Goal: Task Accomplishment & Management: Manage account settings

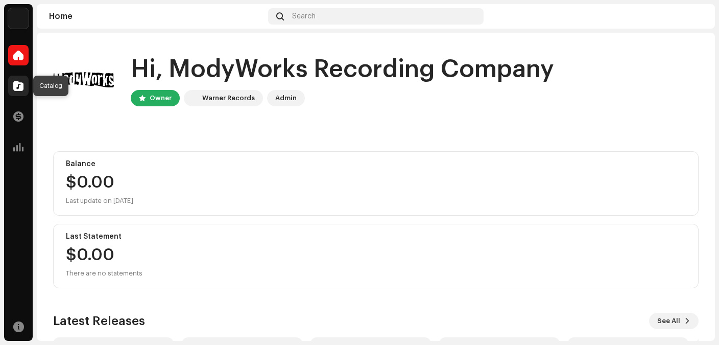
click at [23, 89] on span at bounding box center [18, 86] width 10 height 8
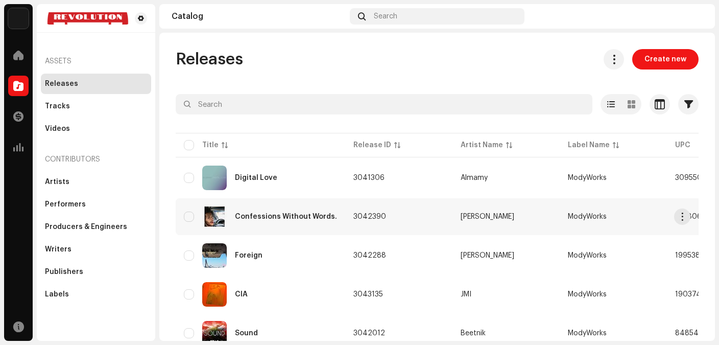
click at [314, 215] on div "Confessions Without Words." at bounding box center [286, 216] width 102 height 7
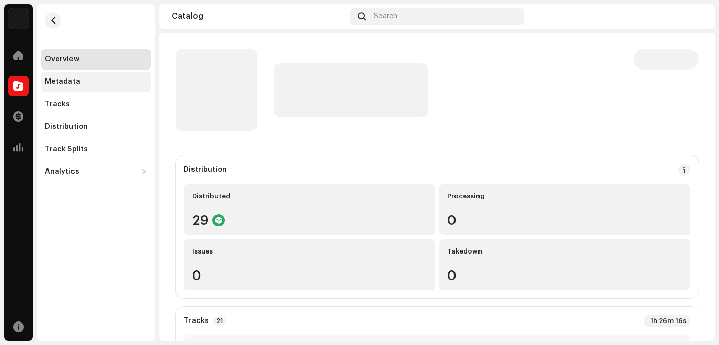
click at [77, 78] on div "Metadata" at bounding box center [62, 82] width 35 height 8
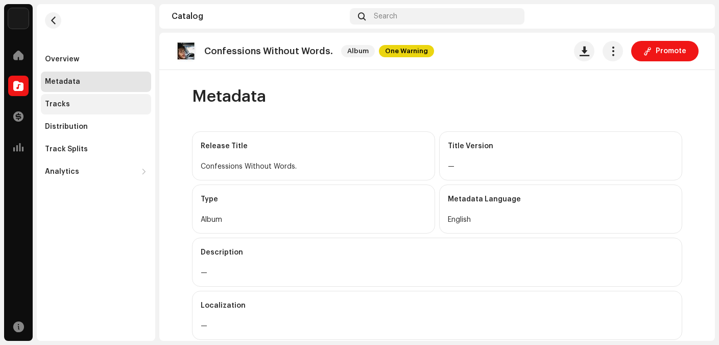
click at [61, 105] on div "Tracks" at bounding box center [57, 104] width 25 height 8
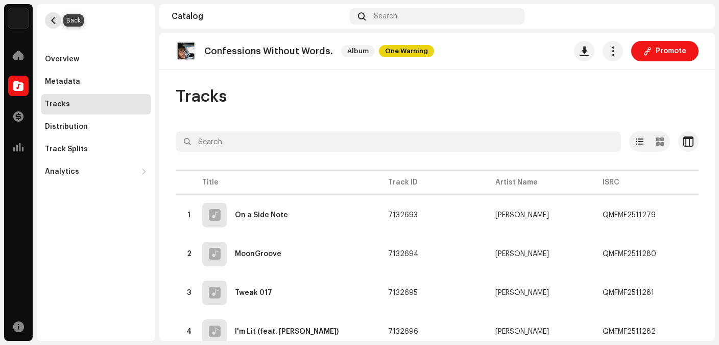
click at [59, 23] on button "button" at bounding box center [53, 20] width 16 height 16
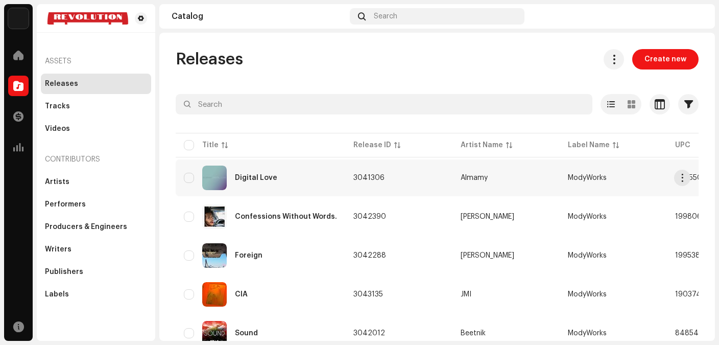
click at [264, 178] on div "Digital Love" at bounding box center [256, 177] width 42 height 7
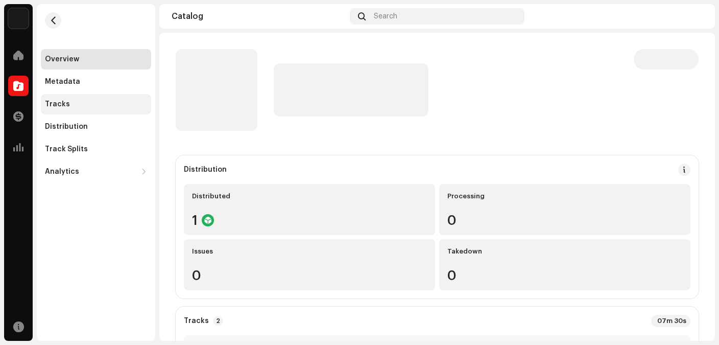
click at [57, 106] on div "Tracks" at bounding box center [57, 104] width 25 height 8
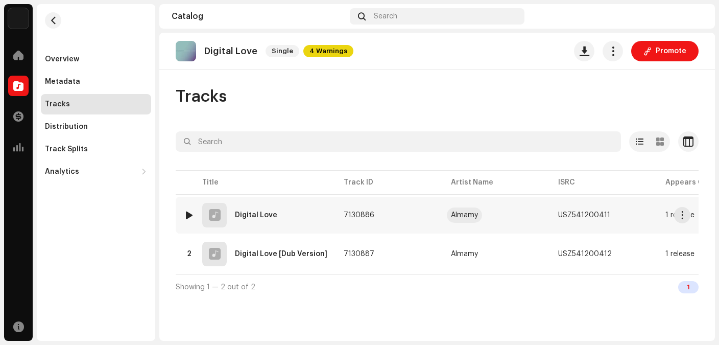
click at [471, 217] on div "Almamy" at bounding box center [464, 214] width 27 height 7
click at [682, 216] on span "button" at bounding box center [682, 215] width 8 height 8
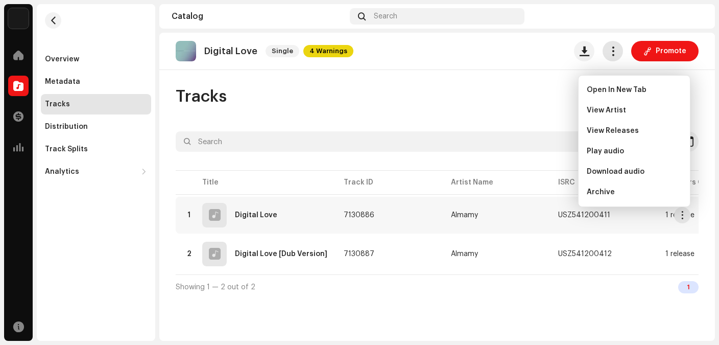
click at [611, 52] on span "button" at bounding box center [613, 51] width 10 height 8
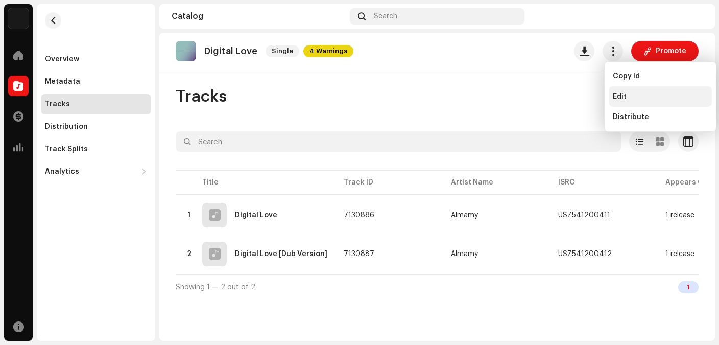
click at [621, 97] on span "Edit" at bounding box center [620, 96] width 14 height 8
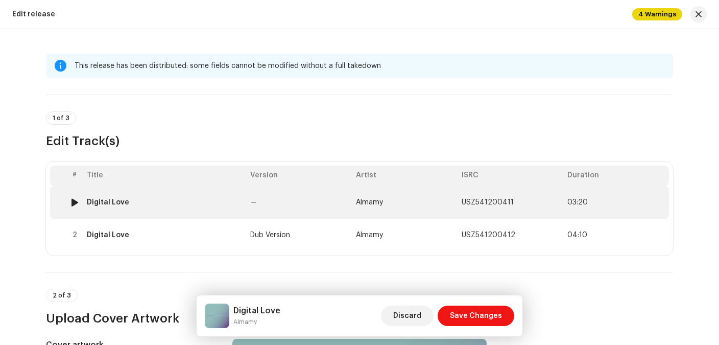
click at [141, 199] on div "Digital Love" at bounding box center [164, 202] width 155 height 8
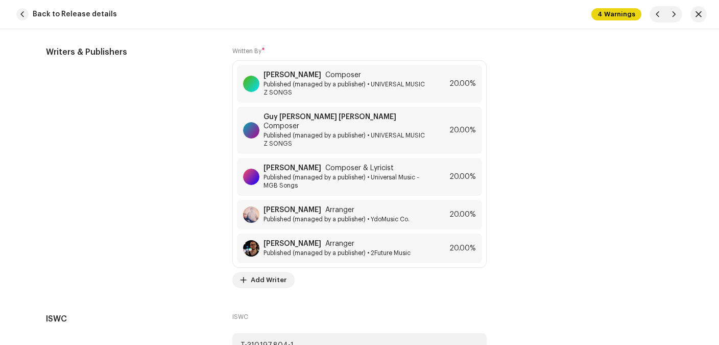
scroll to position [2707, 0]
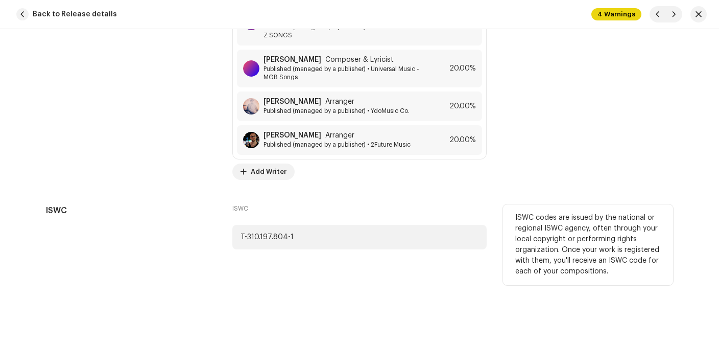
click at [59, 204] on h5 "ISWC" at bounding box center [131, 210] width 170 height 12
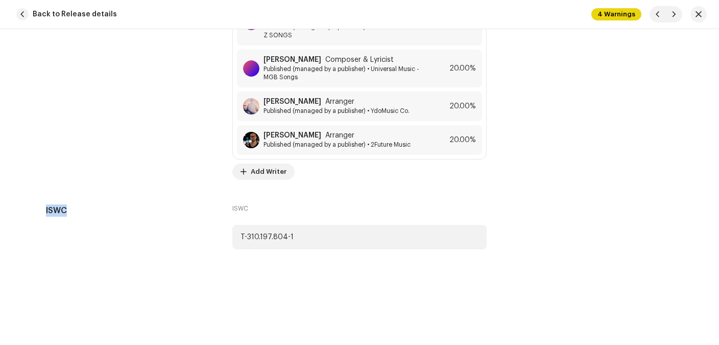
click at [701, 14] on span "button" at bounding box center [698, 14] width 6 height 8
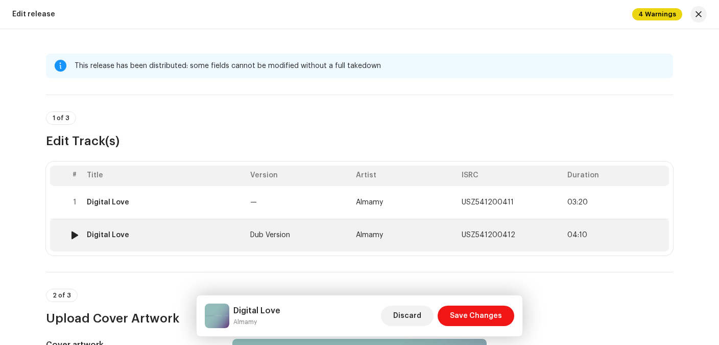
click at [130, 233] on div "Digital Love" at bounding box center [164, 235] width 155 height 8
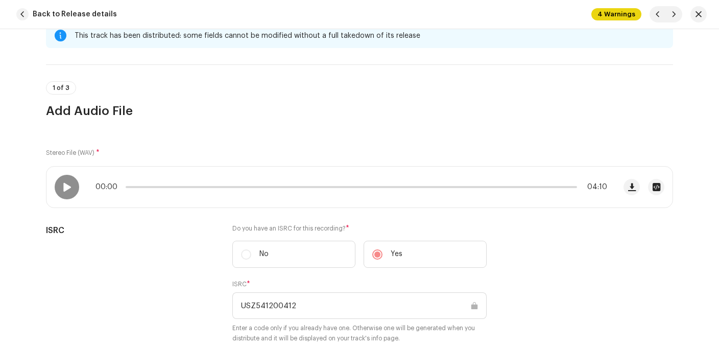
scroll to position [33, 0]
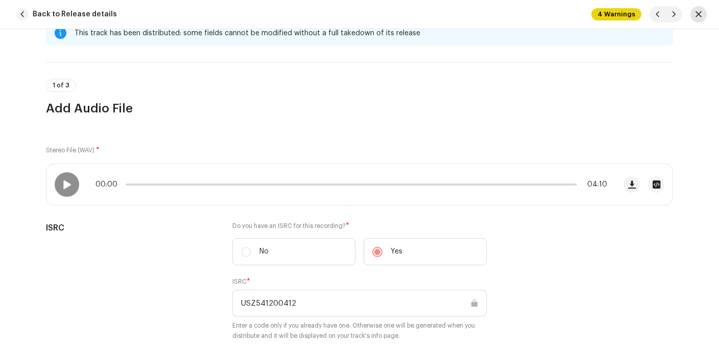
click at [703, 14] on button "button" at bounding box center [698, 14] width 16 height 16
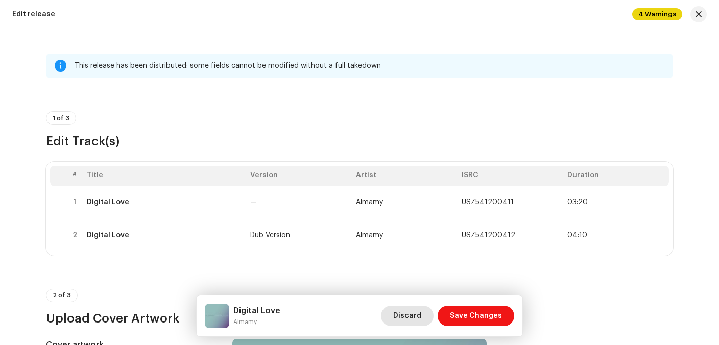
click at [405, 320] on span "Discard" at bounding box center [407, 315] width 28 height 20
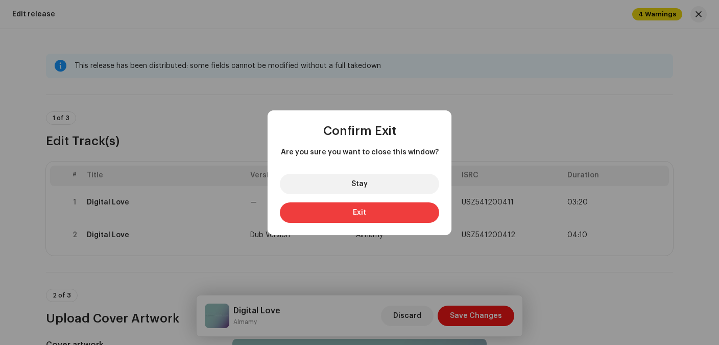
click at [357, 220] on button "Exit" at bounding box center [359, 212] width 159 height 20
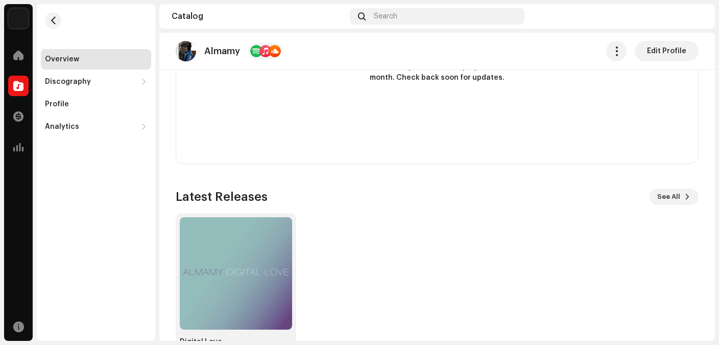
scroll to position [764, 0]
